Goal: Information Seeking & Learning: Learn about a topic

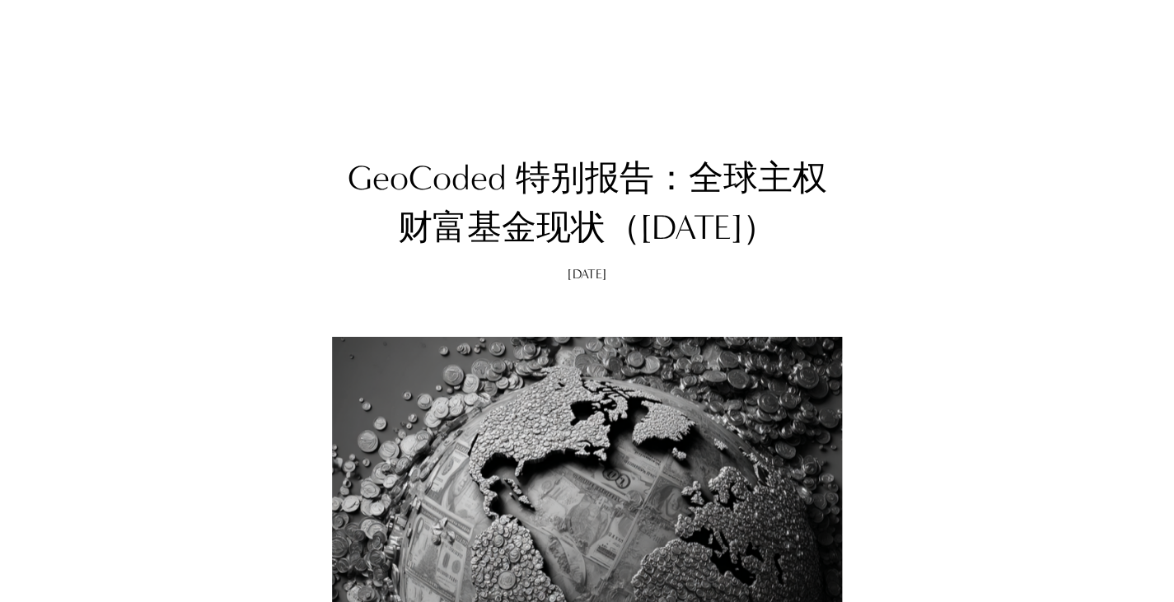
scroll to position [2939, 0]
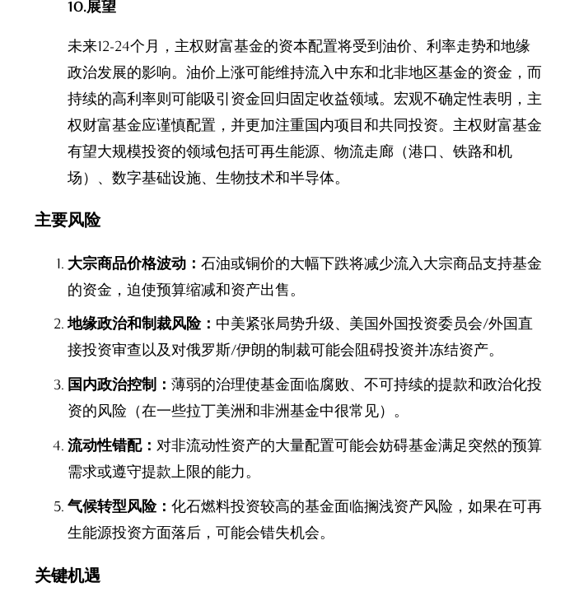
click at [527, 315] on font "中美紧张局势升级、美国外国投资委员会/外国直接投资审查以及对俄罗斯/伊朗的制裁可能会阻碍投资并冻结资产。" at bounding box center [300, 337] width 465 height 44
drag, startPoint x: 362, startPoint y: 244, endPoint x: 450, endPoint y: 218, distance: 91.0
click at [450, 250] on p "大宗商品价格波动： 石油或铜价的大幅下跌将减少流入大宗商品支持基金的资金，迫使预算缩减和资产出售。" at bounding box center [306, 277] width 477 height 54
click at [506, 315] on font "中美紧张局势升级、美国外国投资委员会/外国直接投资审查以及对俄罗斯/伊朗的制裁可能会阻碍投资并冻结资产。" at bounding box center [300, 337] width 465 height 44
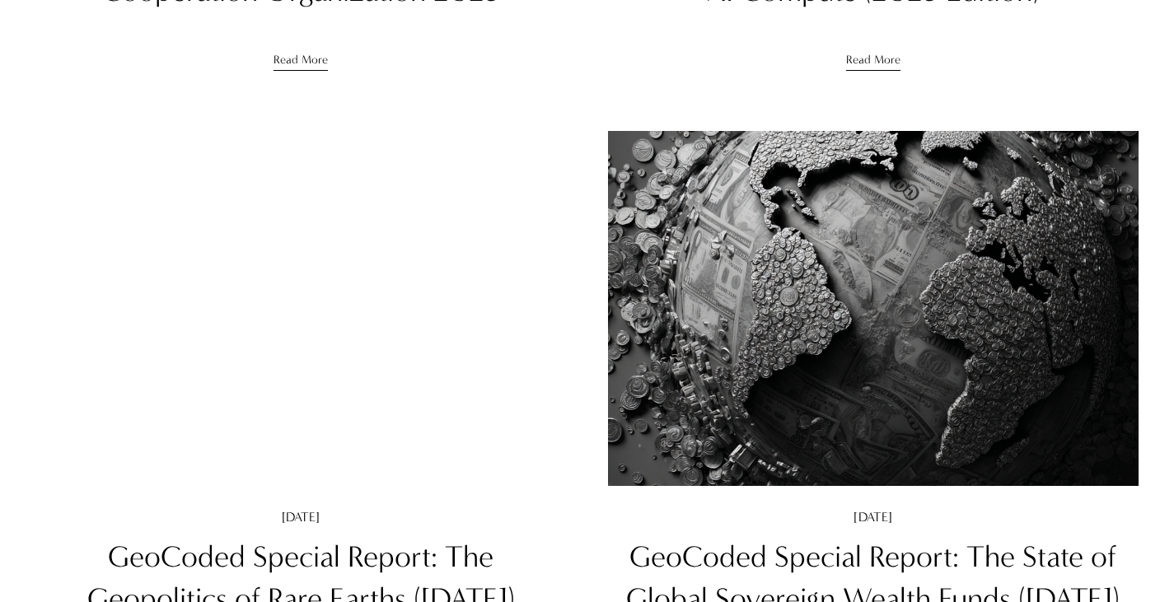
scroll to position [883, 0]
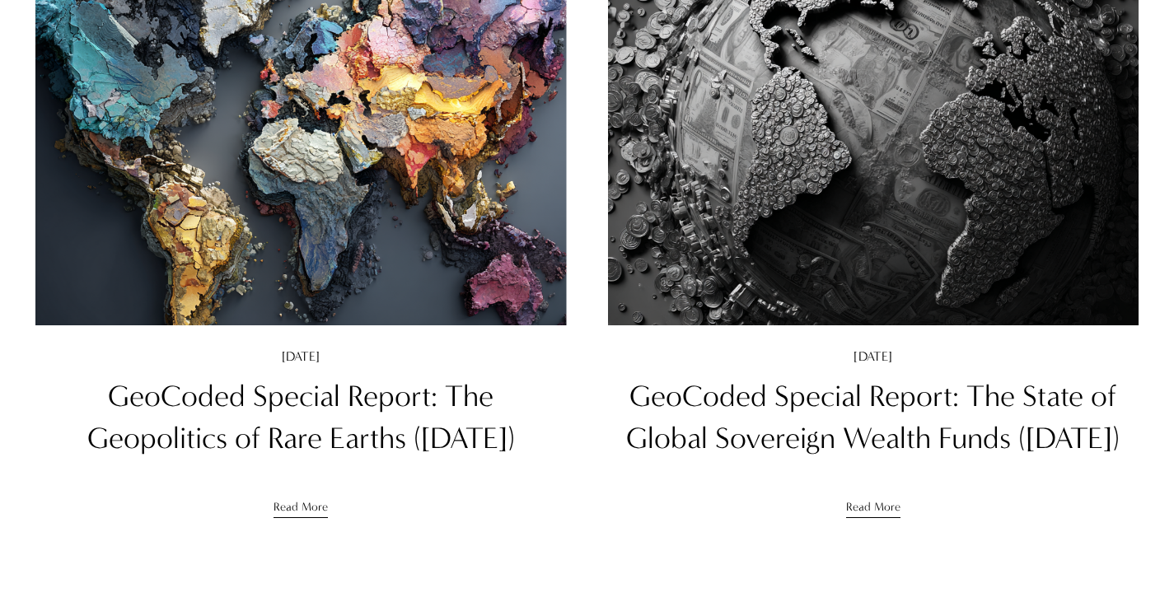
click at [815, 214] on img at bounding box center [873, 148] width 536 height 358
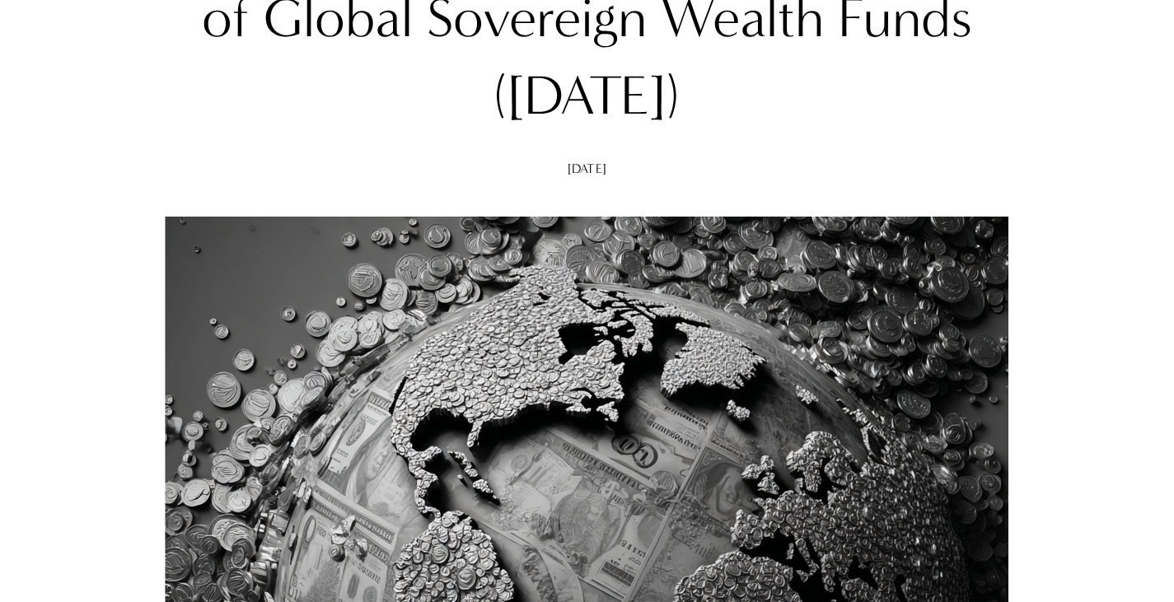
scroll to position [345, 0]
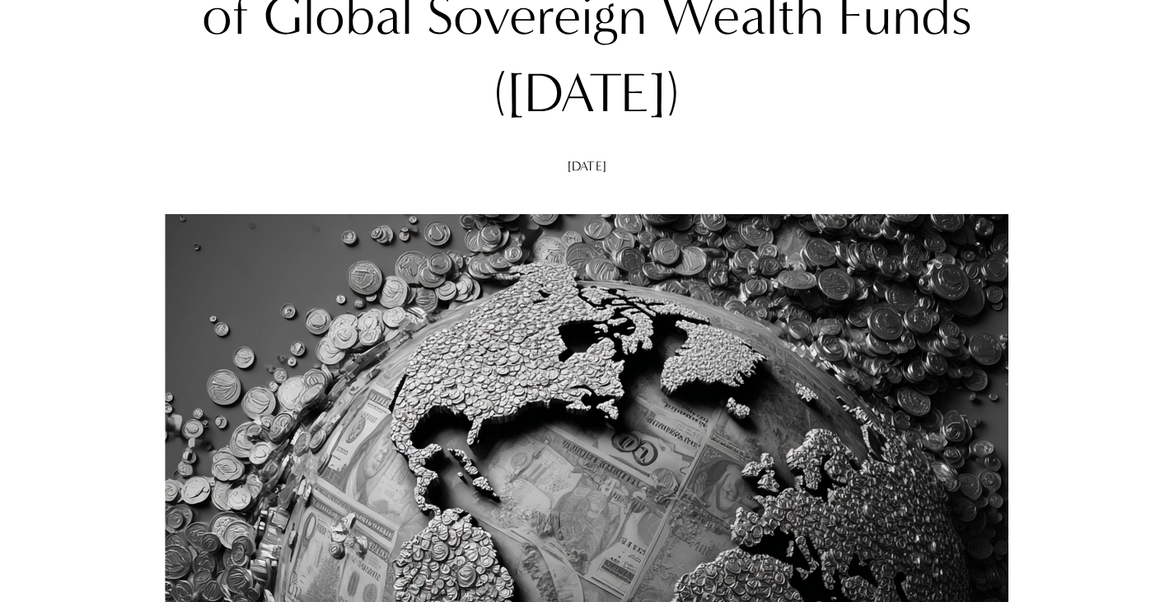
click at [904, 125] on h1 "GeoCoded Special Report: The State of Global Sovereign Wealth Funds ([DATE])" at bounding box center [587, 16] width 872 height 233
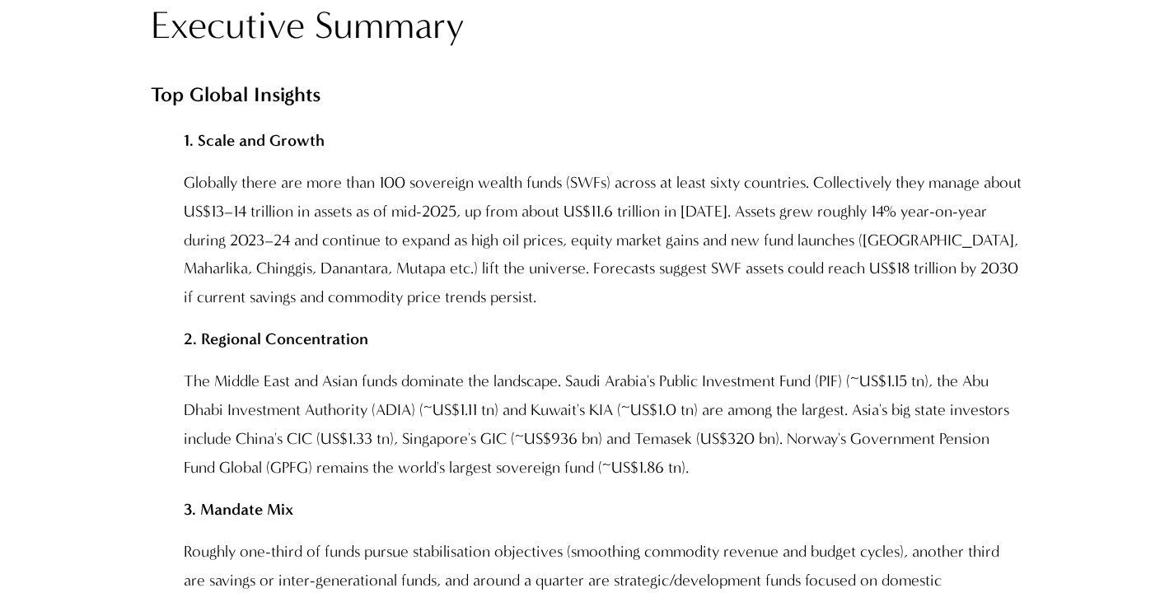
scroll to position [1431, 0]
